Goal: Task Accomplishment & Management: Use online tool/utility

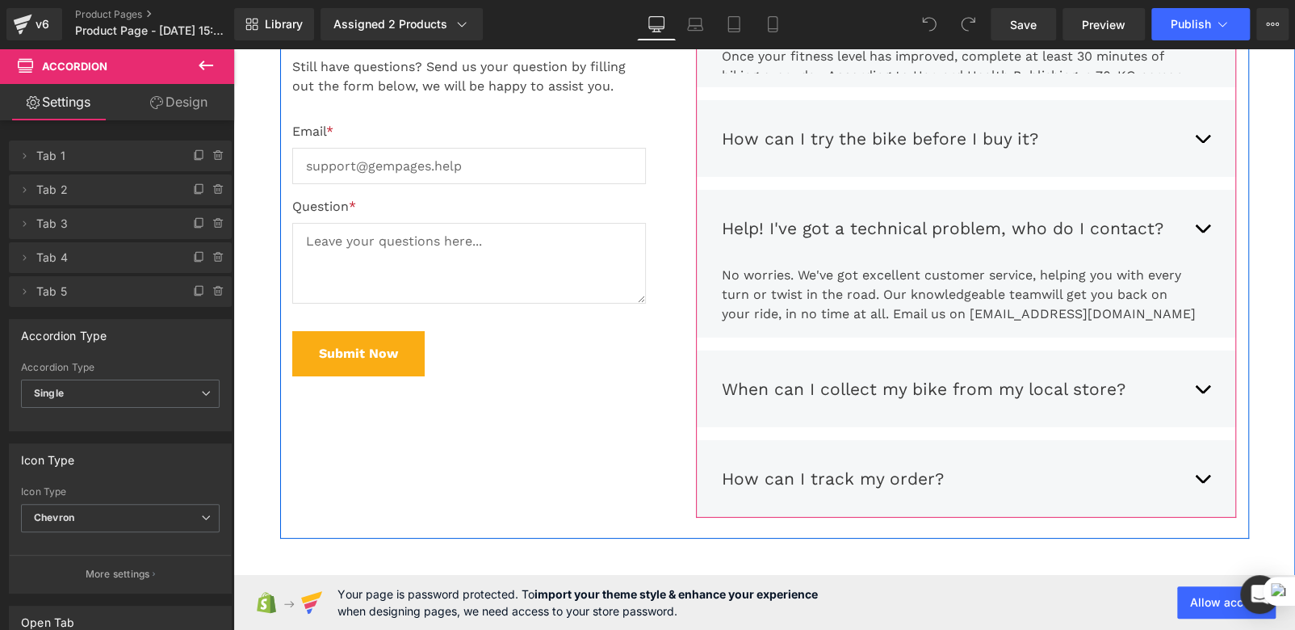
click at [1195, 204] on button "button" at bounding box center [1202, 229] width 16 height 50
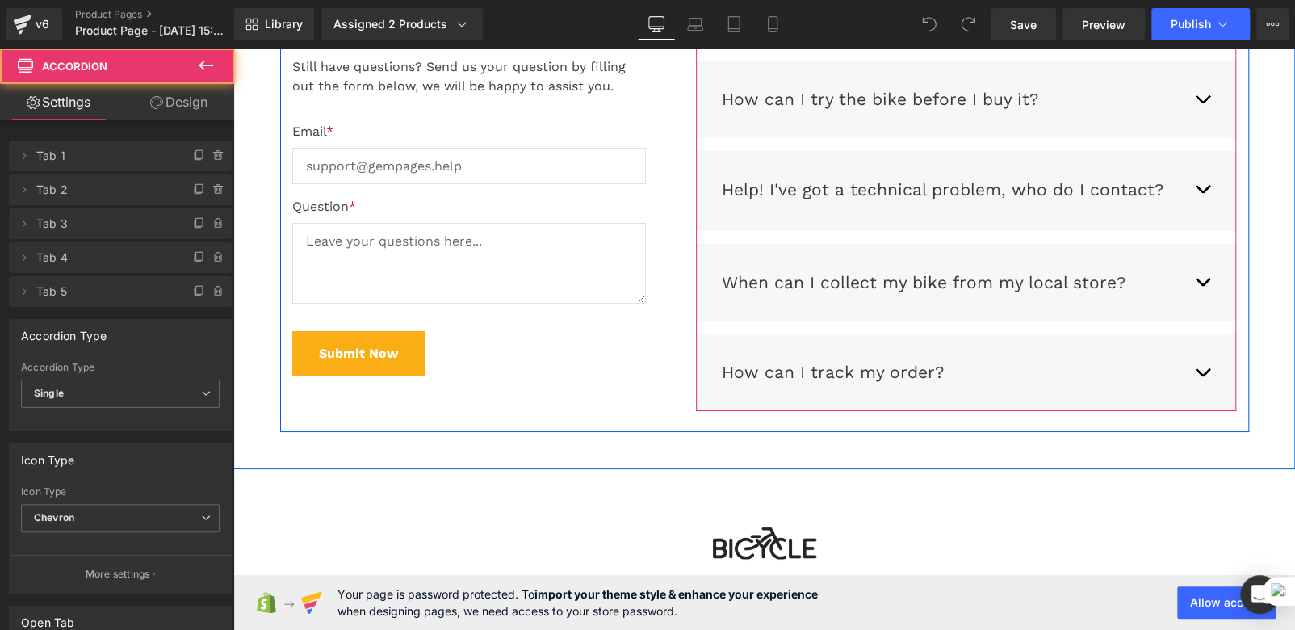
scroll to position [6613, 0]
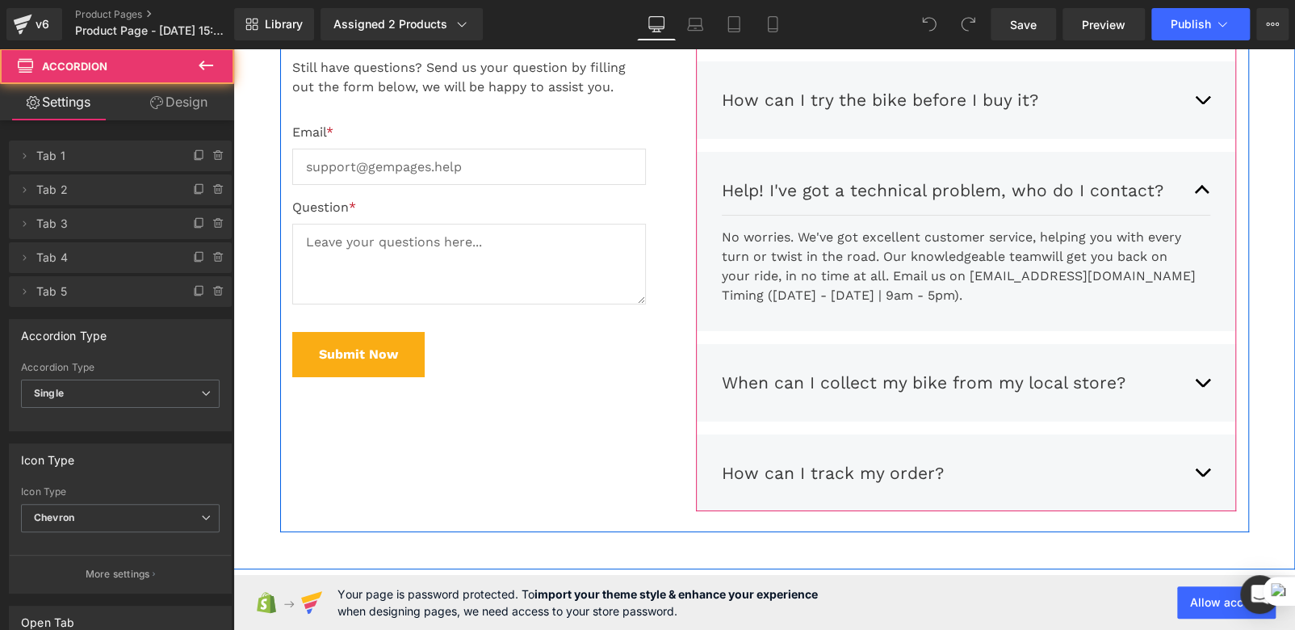
click at [1195, 192] on button "button" at bounding box center [1202, 191] width 16 height 50
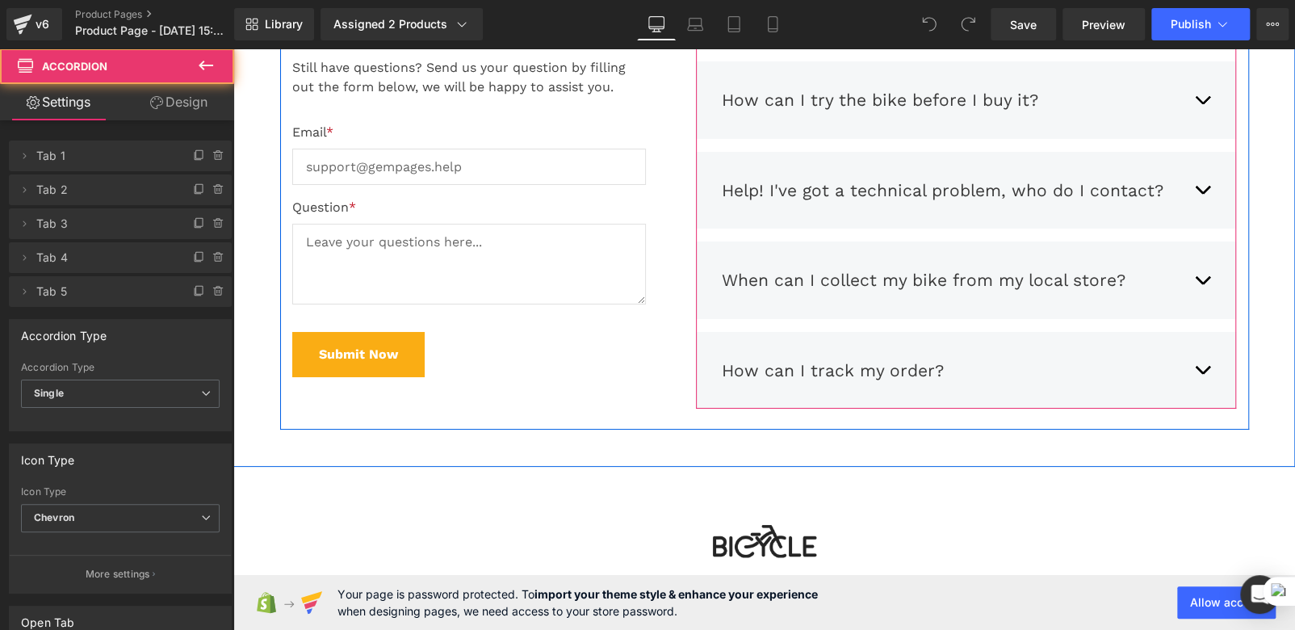
click at [1195, 192] on button "button" at bounding box center [1202, 191] width 16 height 50
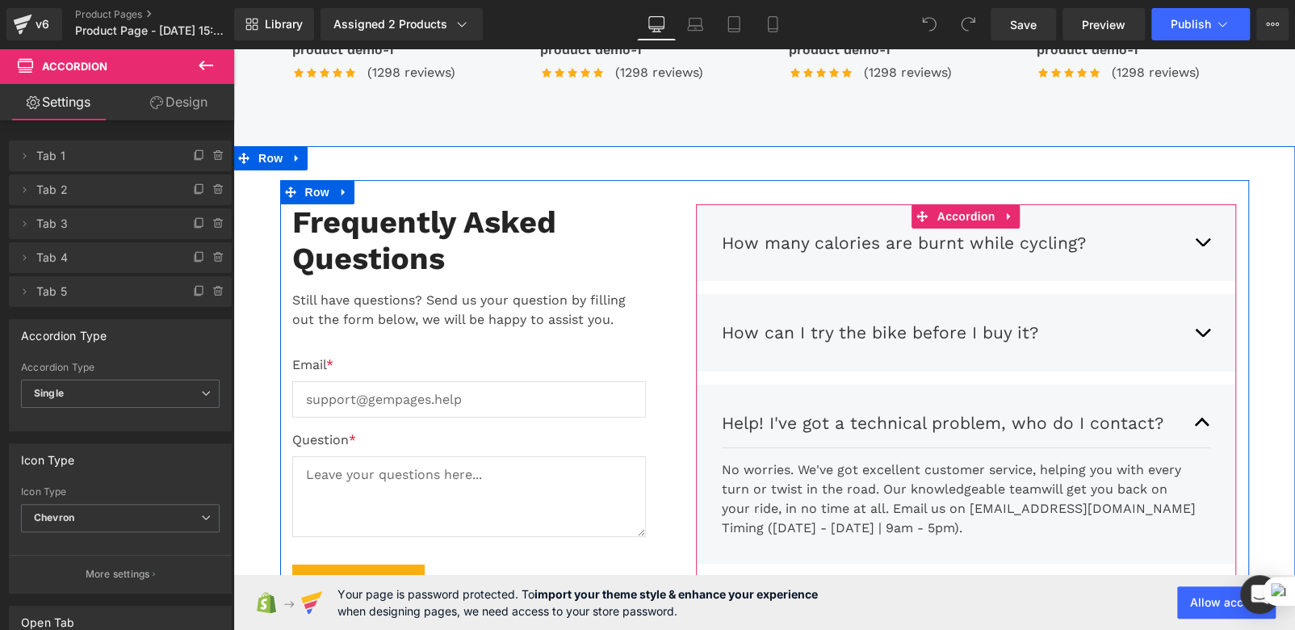
scroll to position [6370, 0]
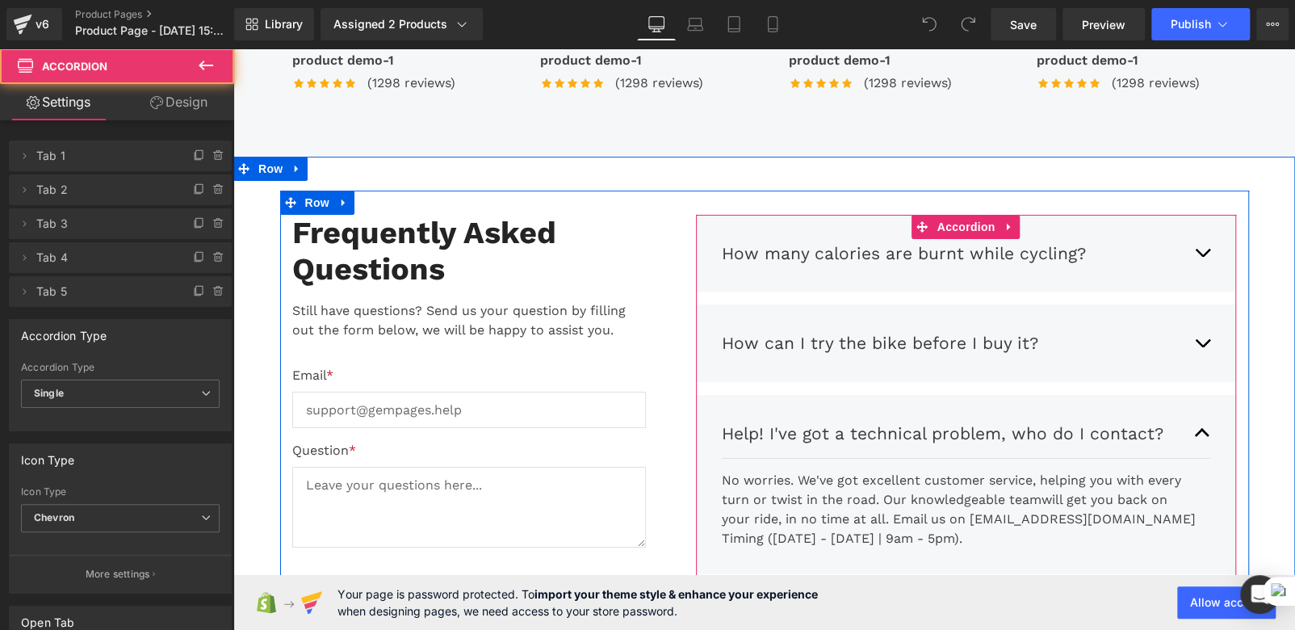
click at [1194, 249] on button "button" at bounding box center [1202, 254] width 16 height 50
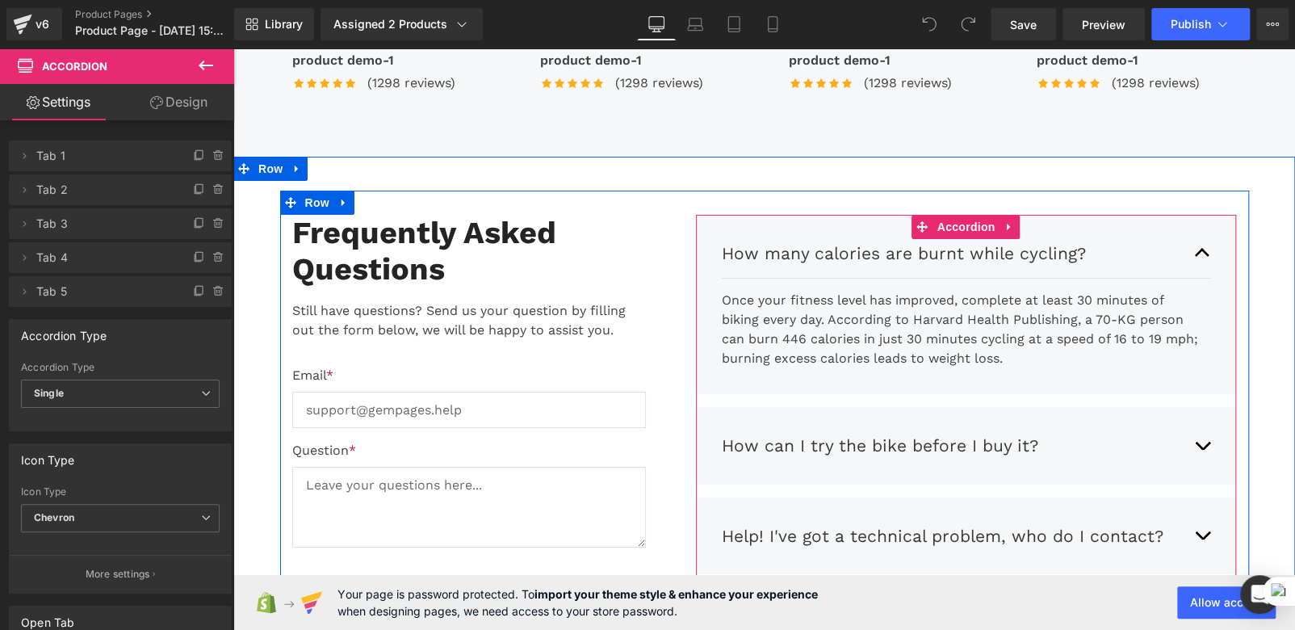
click at [1203, 257] on span "button" at bounding box center [1203, 257] width 0 height 0
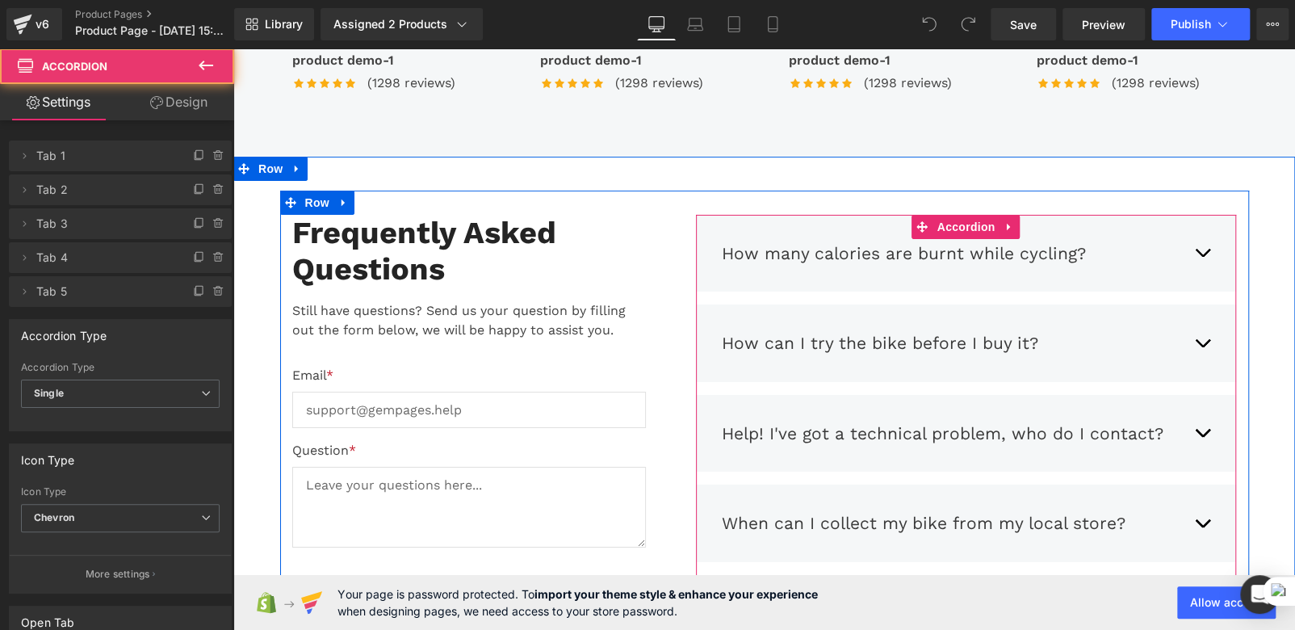
click at [1194, 249] on button "button" at bounding box center [1202, 254] width 16 height 50
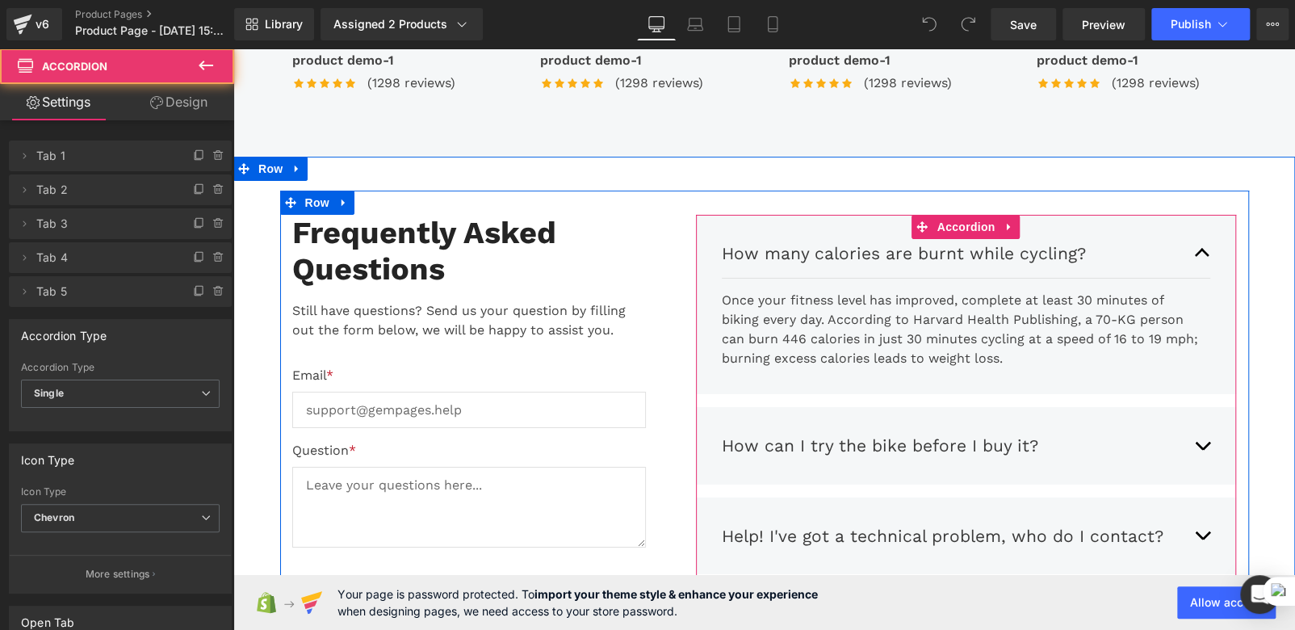
click at [1194, 245] on button "button" at bounding box center [1202, 254] width 16 height 50
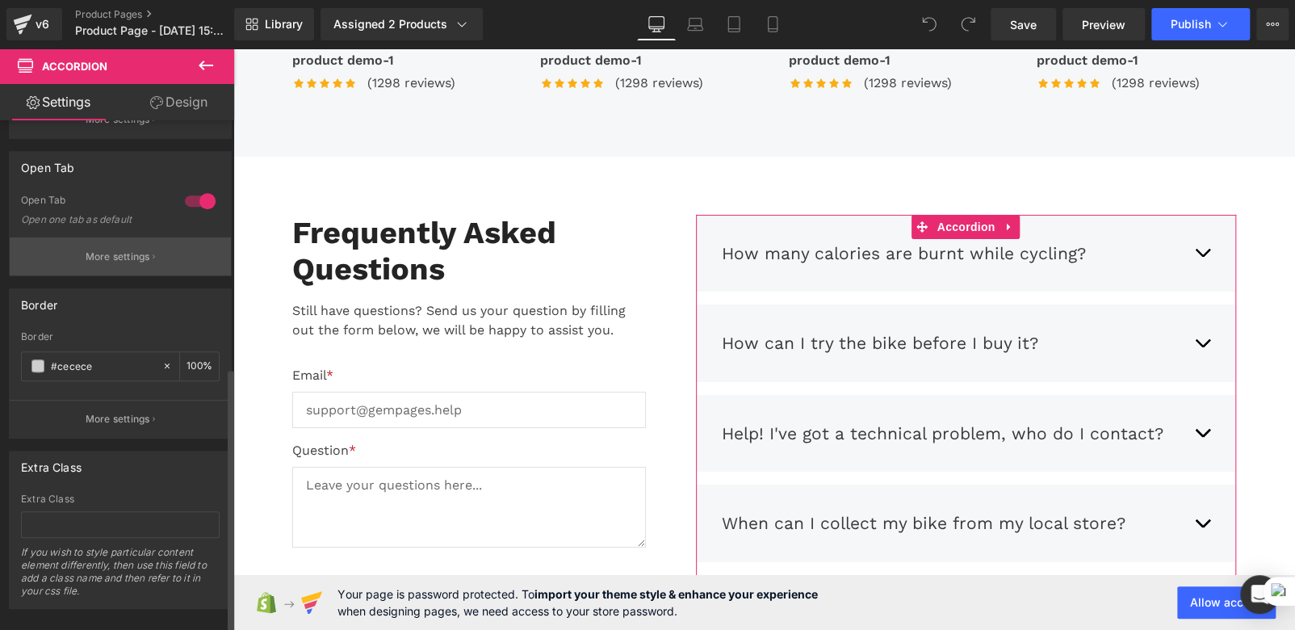
scroll to position [475, 0]
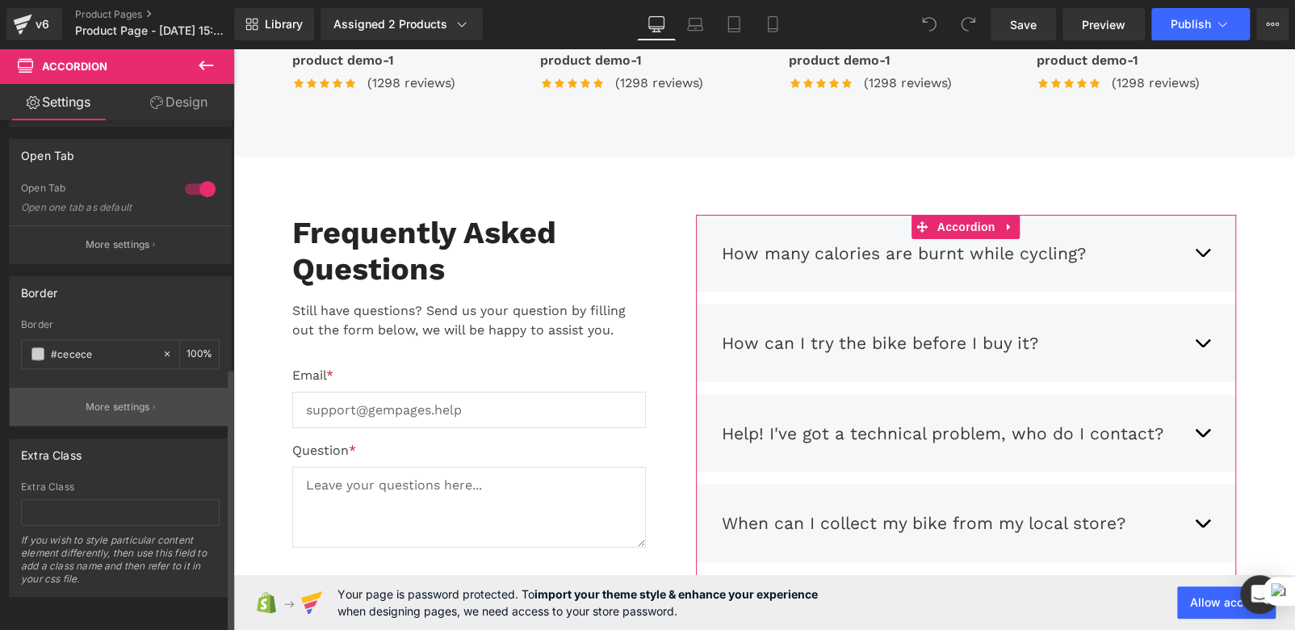
click at [121, 400] on p "More settings" at bounding box center [118, 407] width 65 height 15
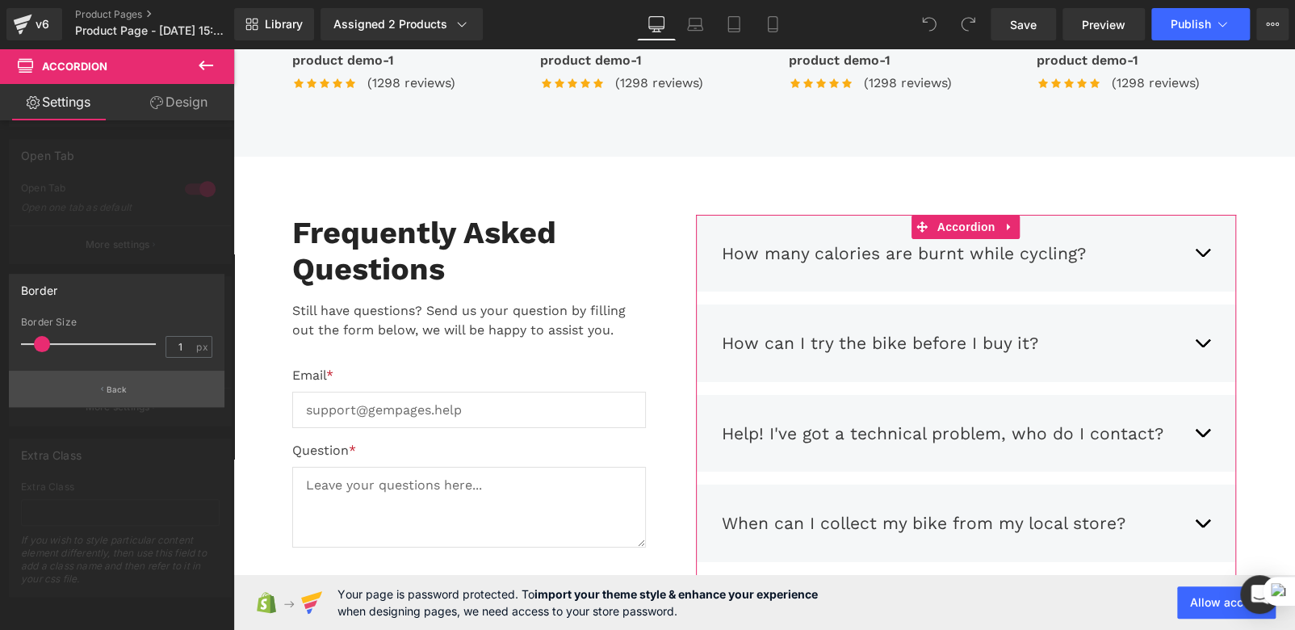
click at [124, 396] on button "Back" at bounding box center [117, 389] width 216 height 36
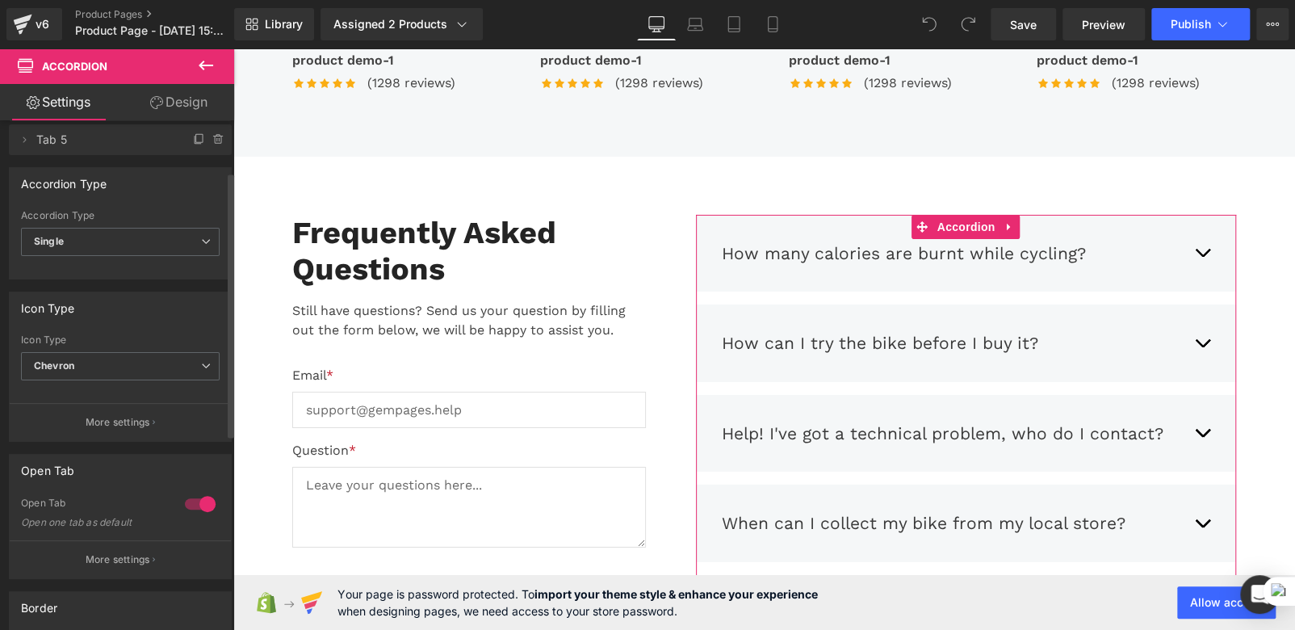
scroll to position [0, 0]
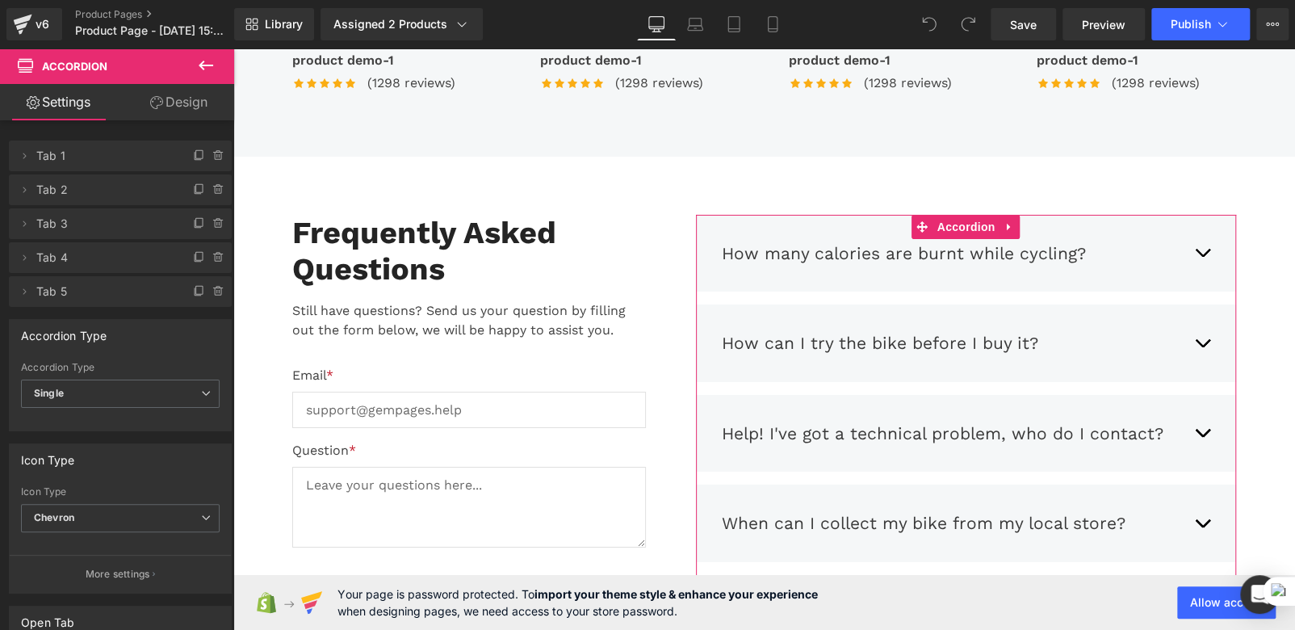
click at [190, 106] on link "Design" at bounding box center [178, 102] width 117 height 36
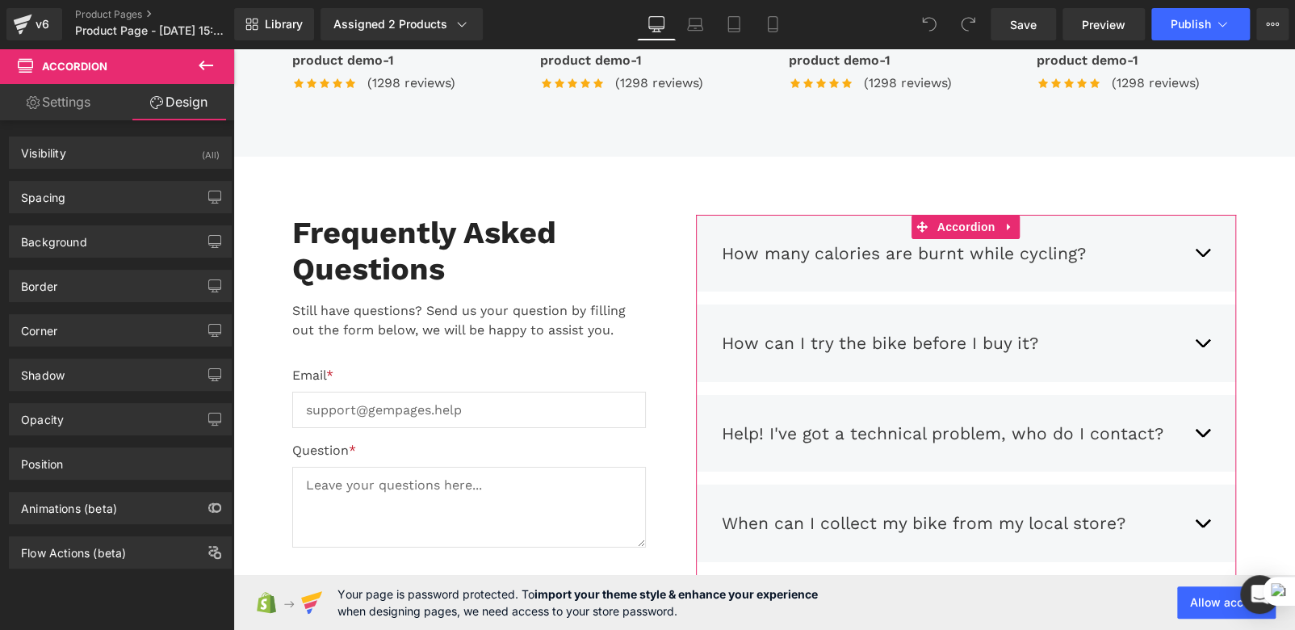
click at [70, 109] on link "Settings" at bounding box center [58, 102] width 117 height 36
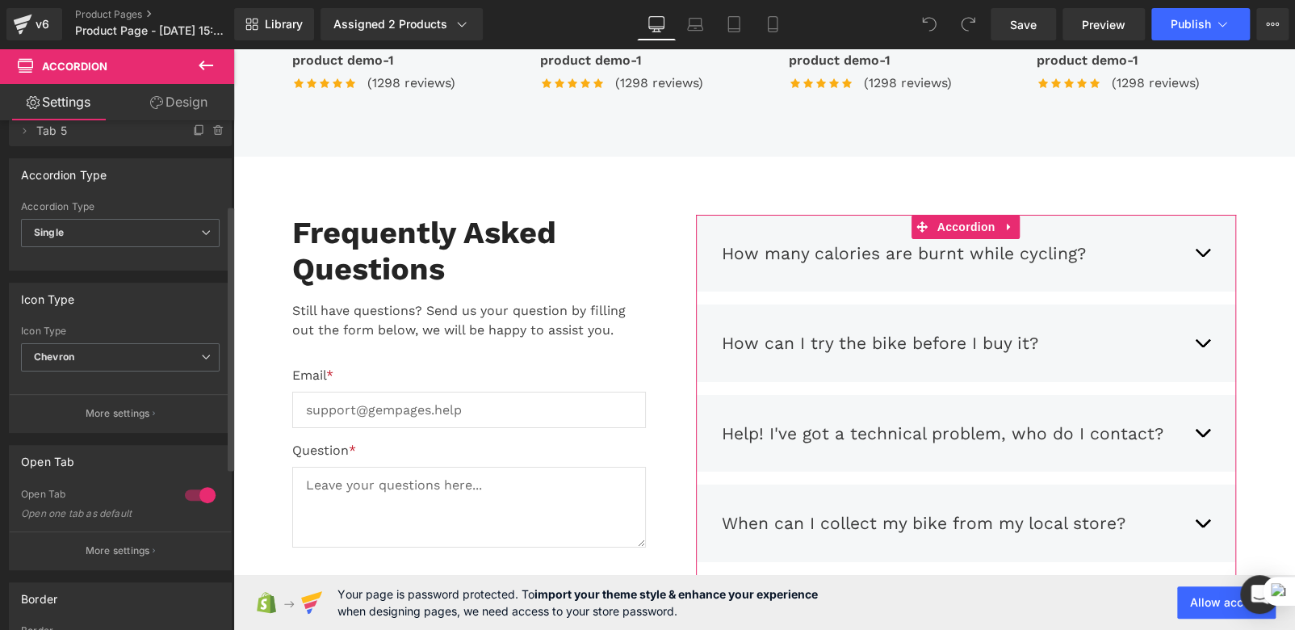
scroll to position [162, 0]
click at [132, 412] on p "More settings" at bounding box center [118, 412] width 65 height 15
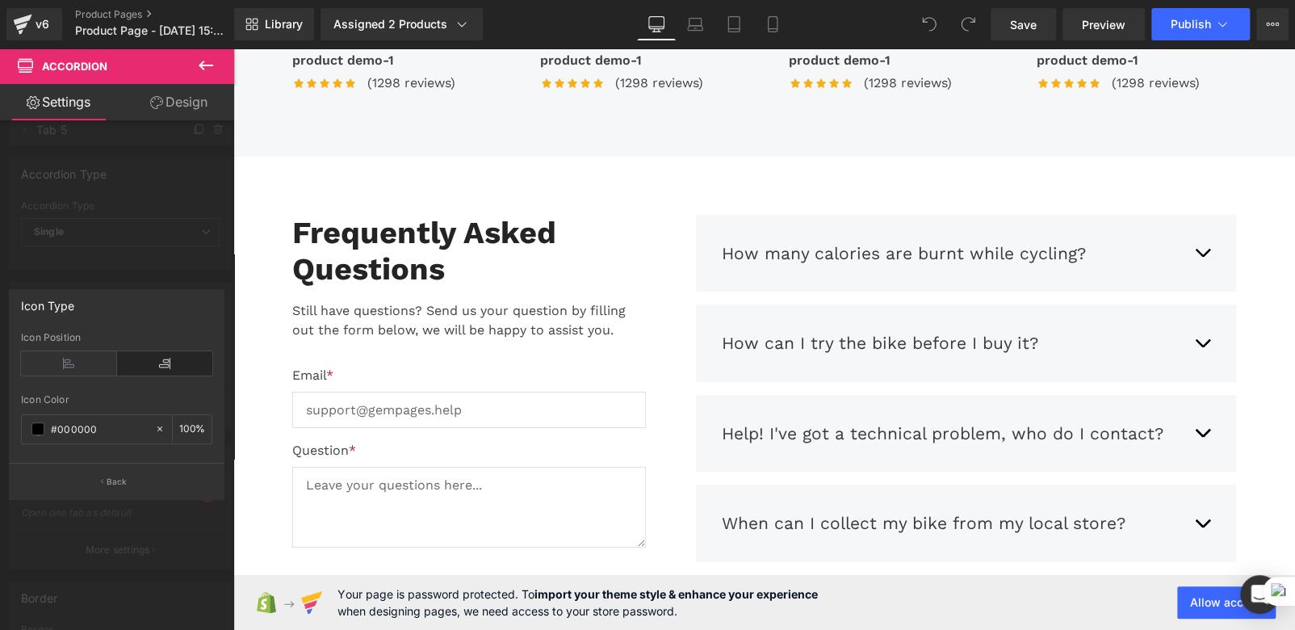
click at [204, 67] on icon at bounding box center [205, 65] width 19 height 19
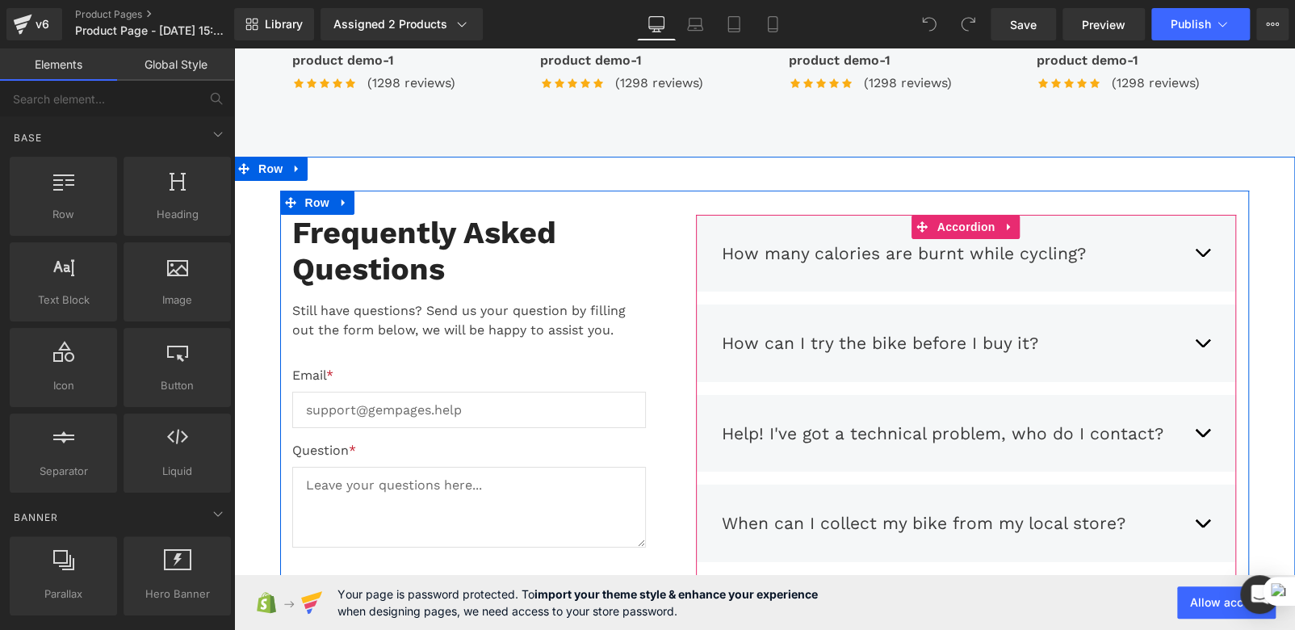
click at [907, 279] on div "How many calories are burnt while cycling? Text Block Once your fitness level h…" at bounding box center [966, 254] width 541 height 78
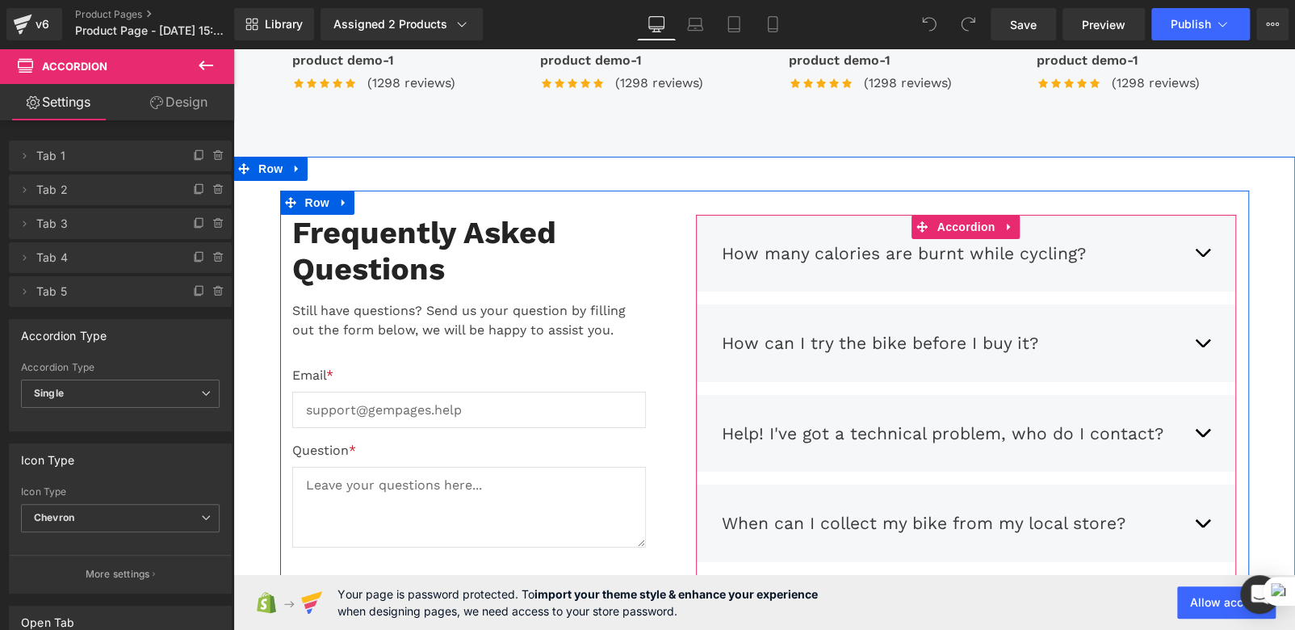
click at [1201, 258] on button "button" at bounding box center [1202, 254] width 16 height 50
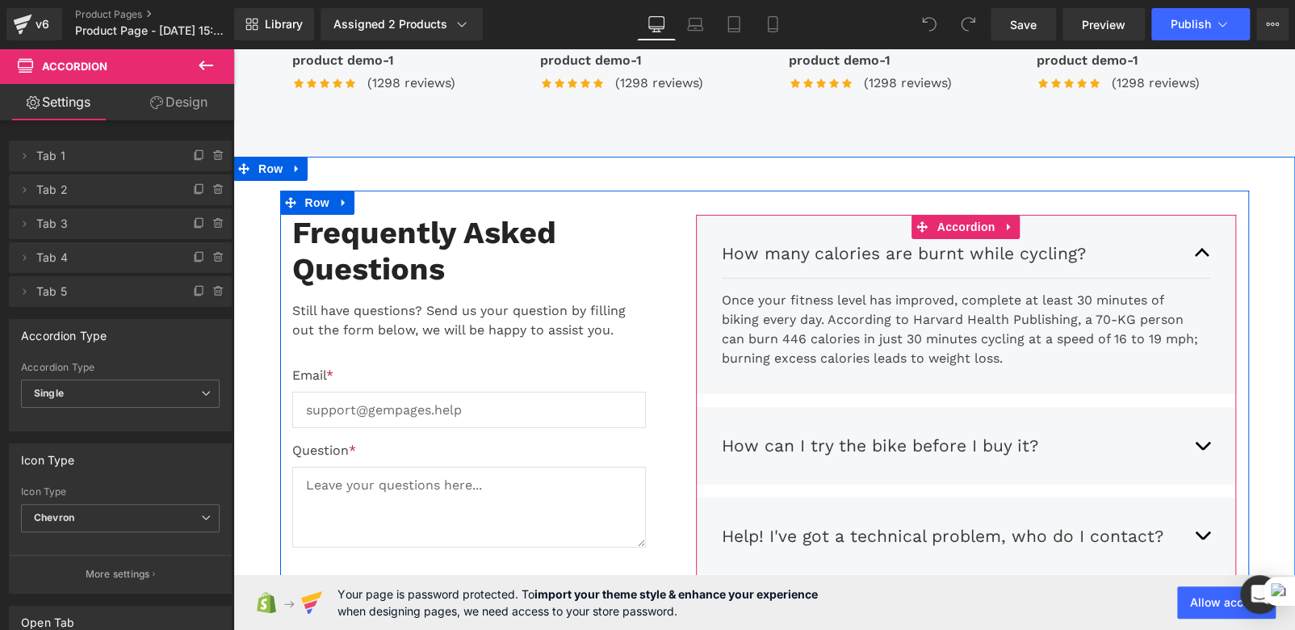
click at [1201, 258] on button "button" at bounding box center [1202, 254] width 16 height 50
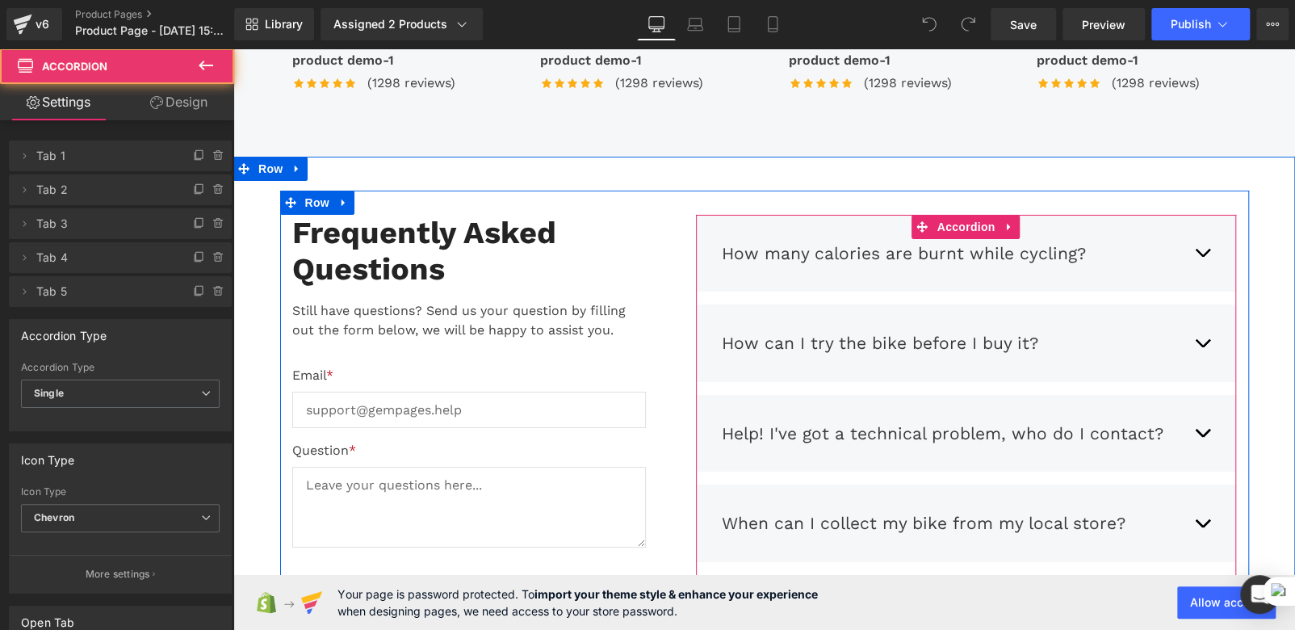
click at [1201, 258] on button "button" at bounding box center [1202, 254] width 16 height 50
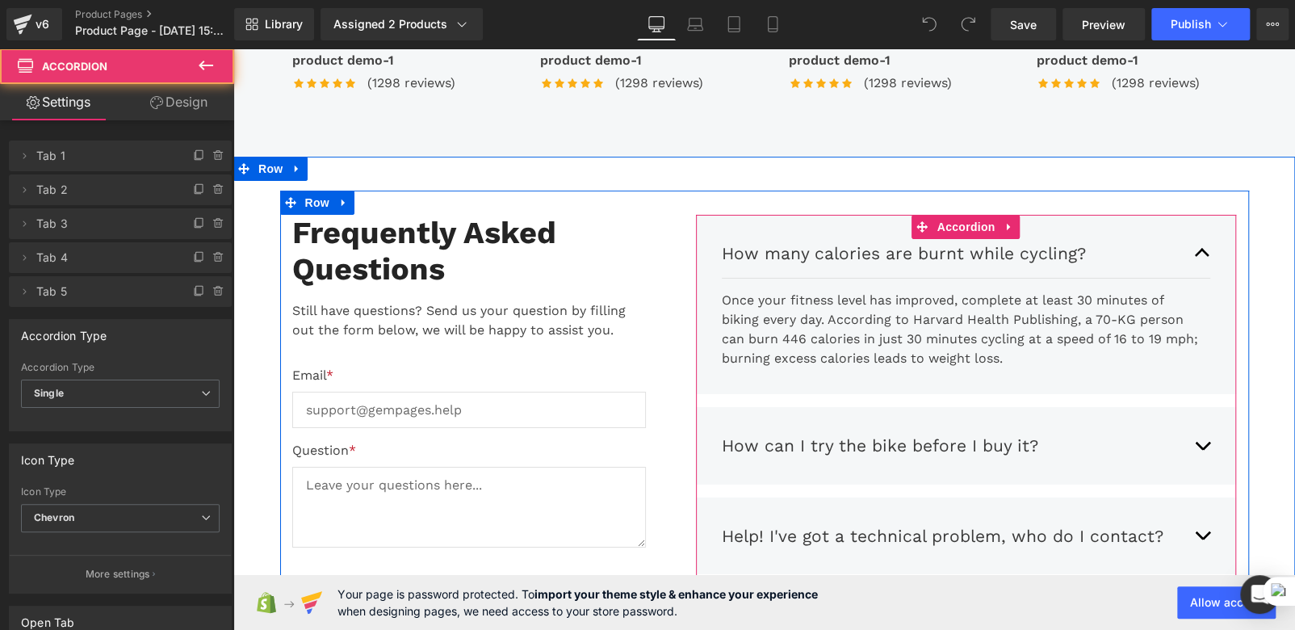
click at [1201, 258] on button "button" at bounding box center [1202, 254] width 16 height 50
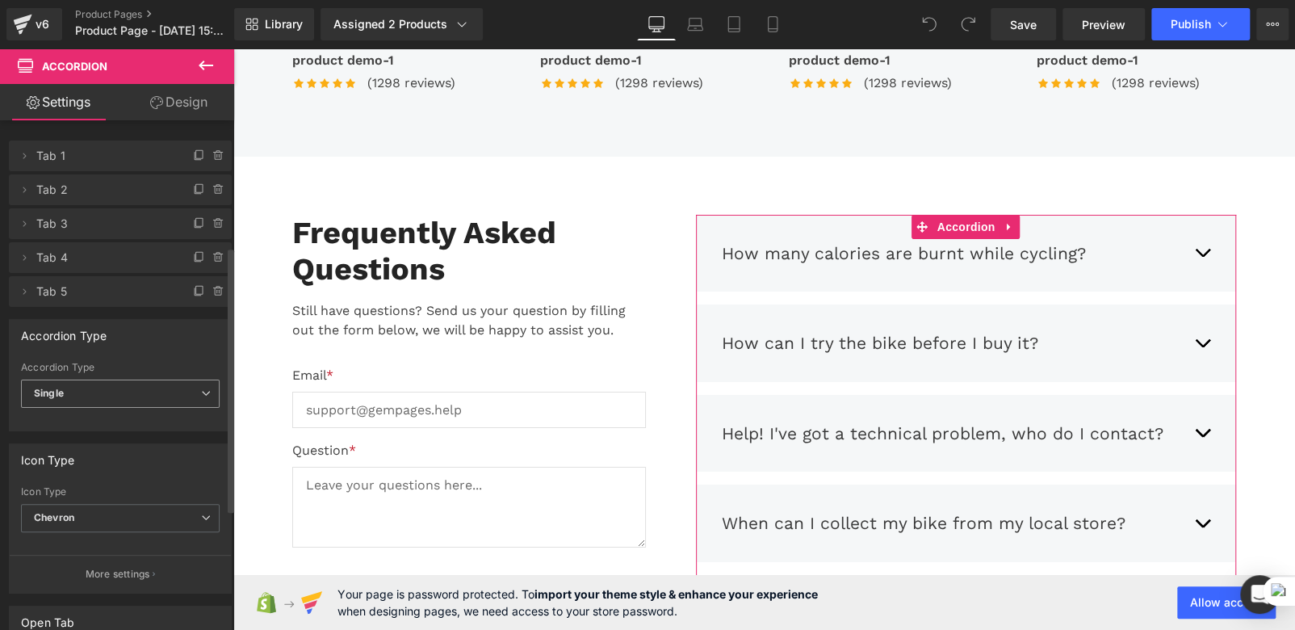
scroll to position [241, 0]
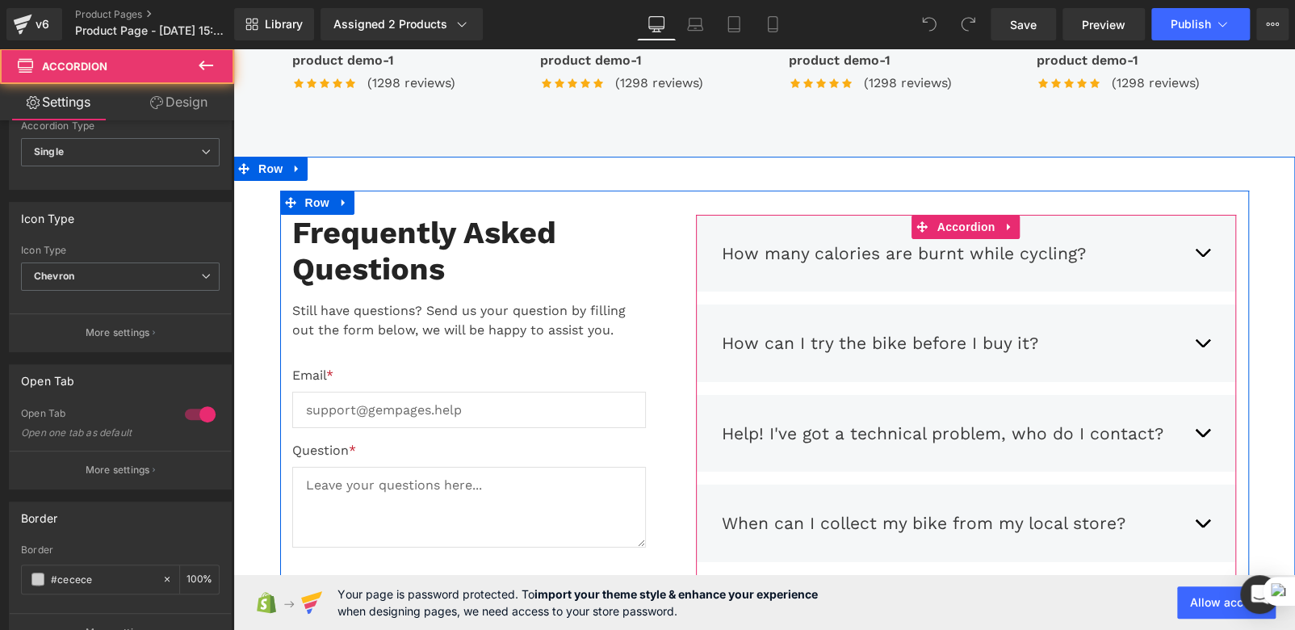
click at [1200, 254] on button "button" at bounding box center [1202, 254] width 16 height 50
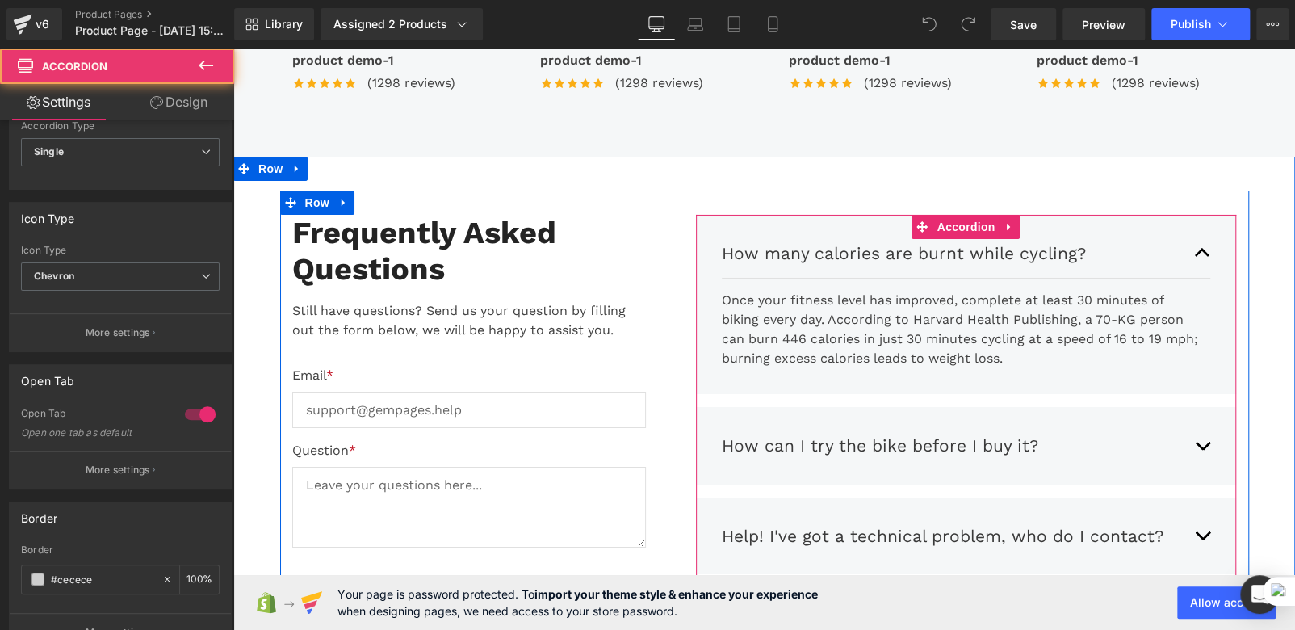
click at [1200, 254] on button "button" at bounding box center [1202, 254] width 16 height 50
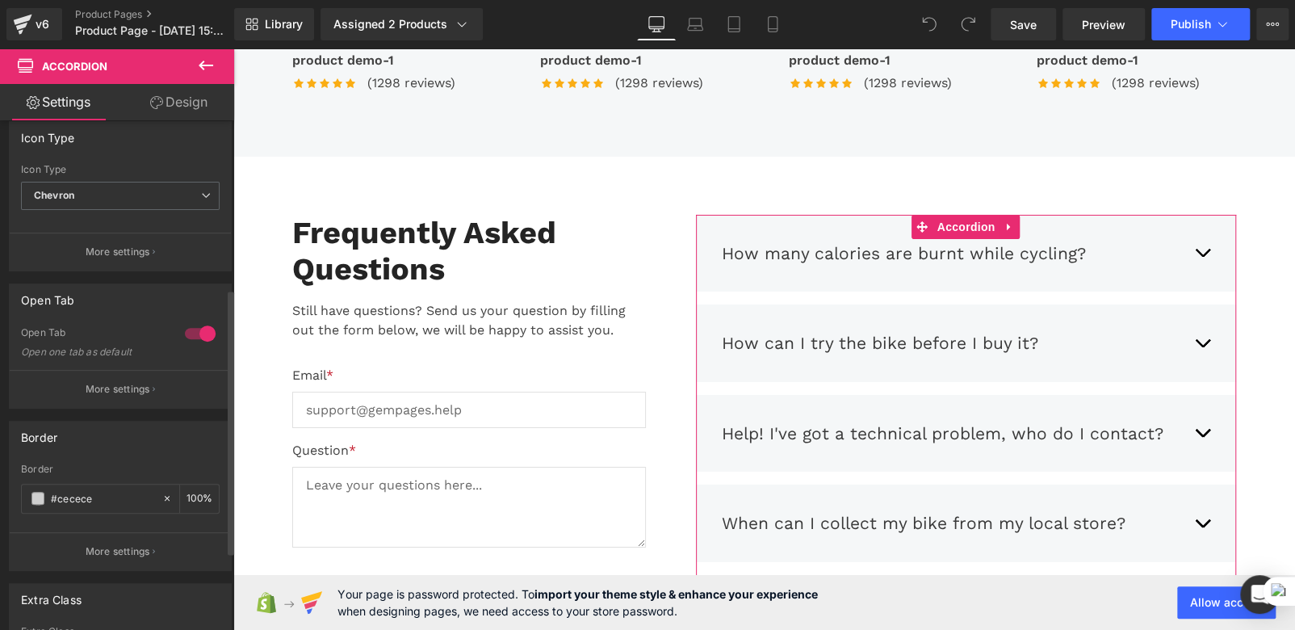
scroll to position [475, 0]
